Goal: Find specific page/section: Find specific page/section

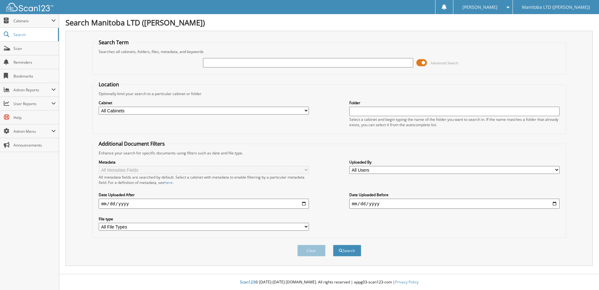
click at [239, 62] on input "text" at bounding box center [308, 62] width 210 height 9
type input "176281"
click at [333, 244] on button "Search" at bounding box center [347, 250] width 28 height 12
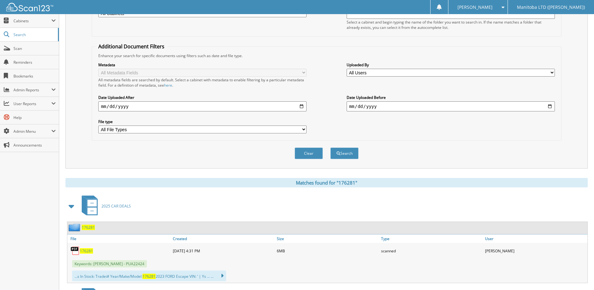
scroll to position [125, 0]
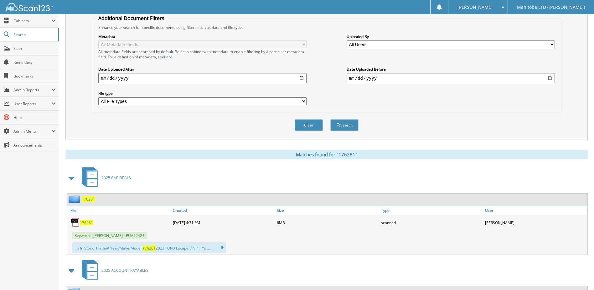
click at [86, 221] on span "176281" at bounding box center [86, 222] width 13 height 5
click at [88, 223] on span "176281" at bounding box center [86, 222] width 13 height 5
